Goal: Task Accomplishment & Management: Manage account settings

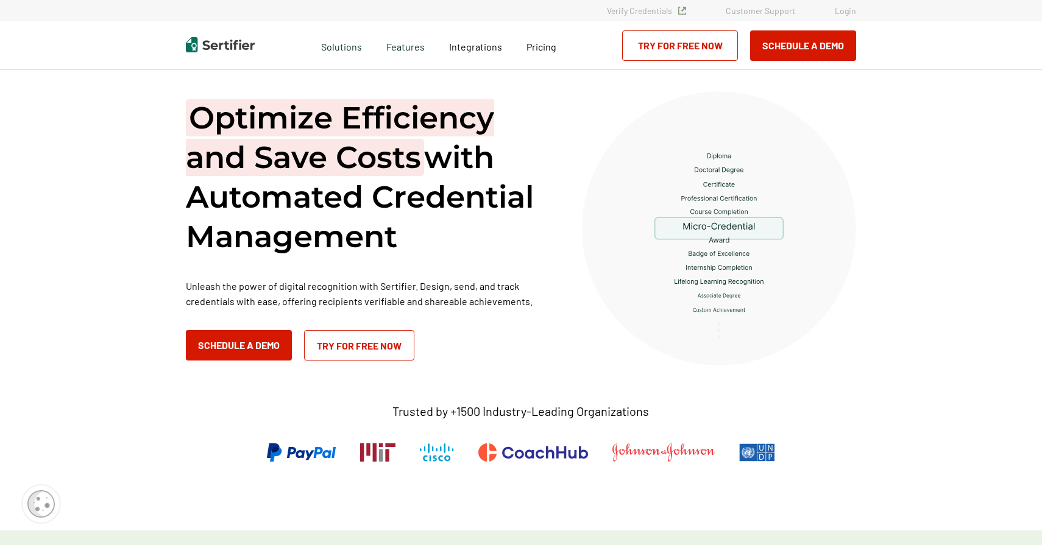
click at [840, 12] on link "Login" at bounding box center [845, 10] width 21 height 10
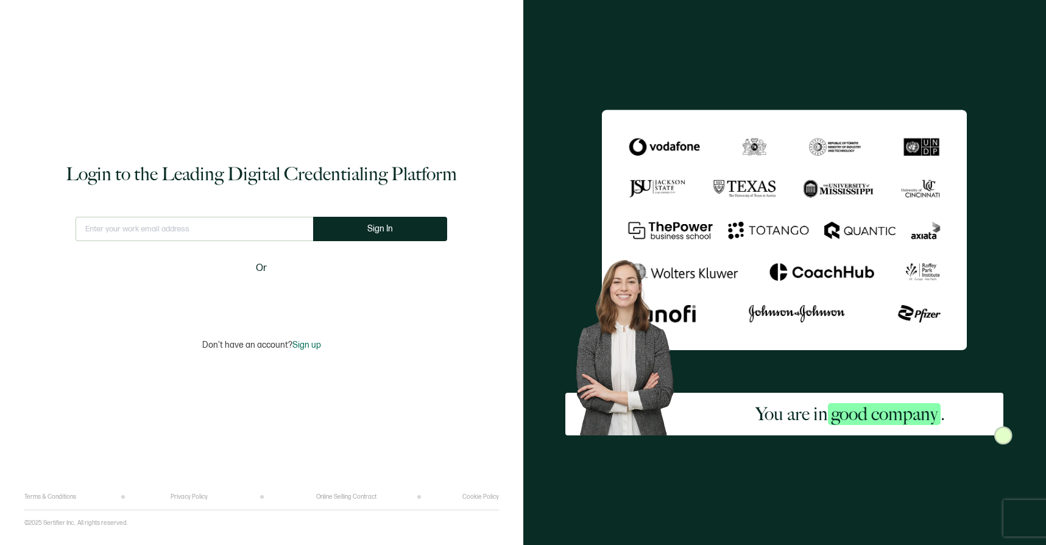
click at [275, 230] on input "text" at bounding box center [195, 229] width 238 height 24
type input "webadmin@forcescience.com"
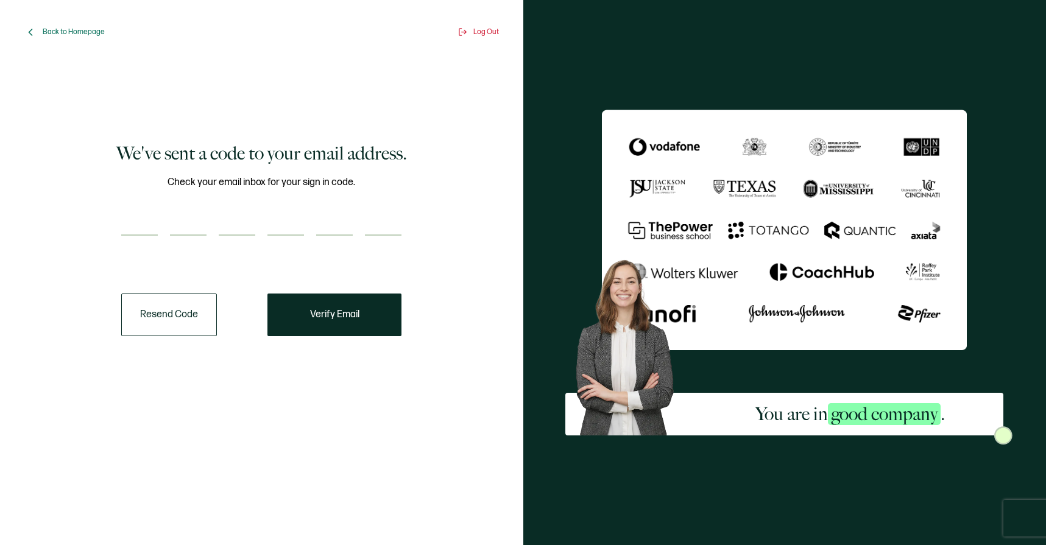
click at [125, 228] on input "number" at bounding box center [139, 223] width 37 height 24
paste input "1"
type input "1"
type input "6"
type input "0"
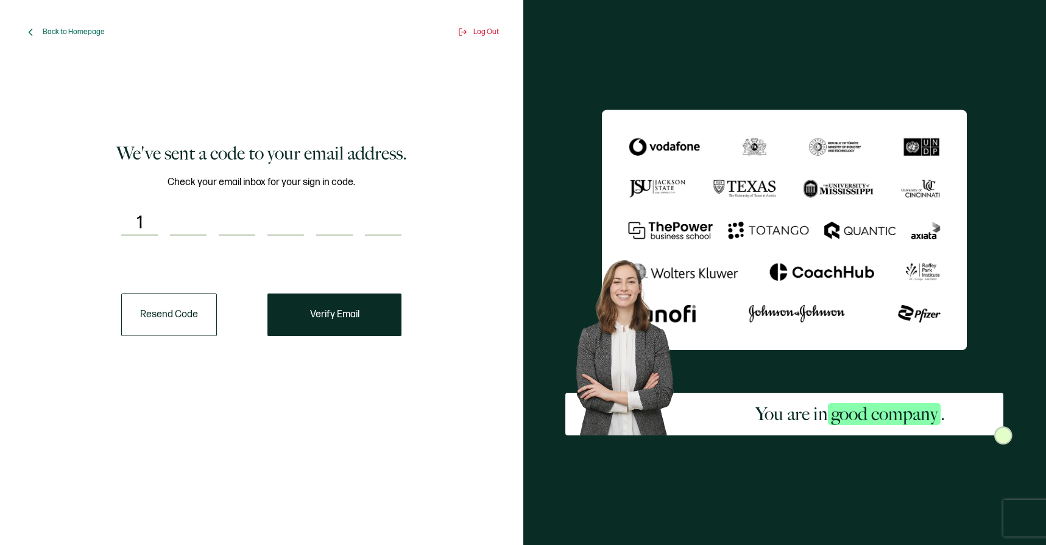
type input "2"
type input "7"
type input "5"
click at [336, 310] on span "Verify Email" at bounding box center [334, 315] width 49 height 10
